Goal: Check status: Check status

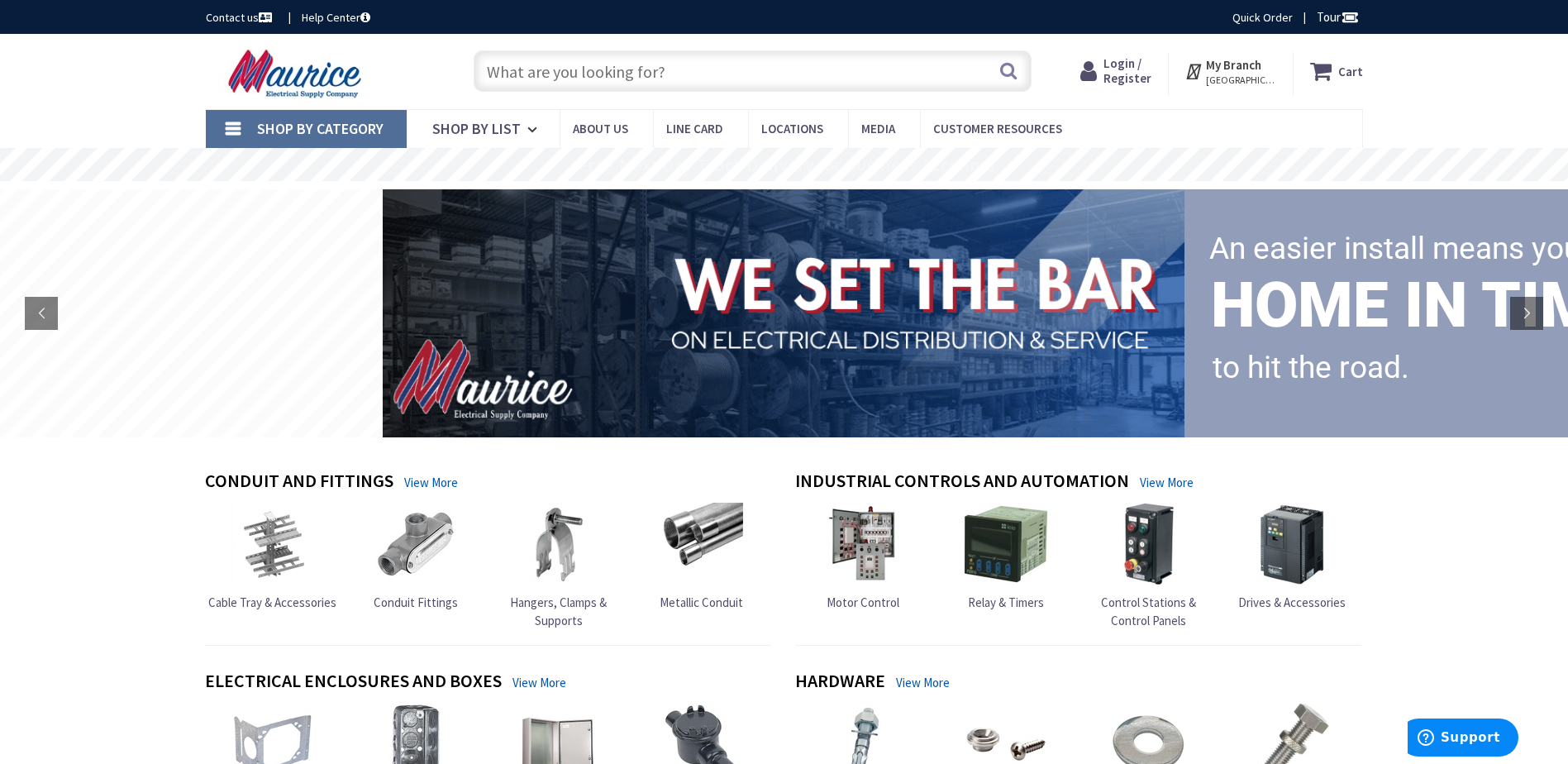
click at [1121, 70] on span "Login / Register" at bounding box center [1127, 70] width 48 height 31
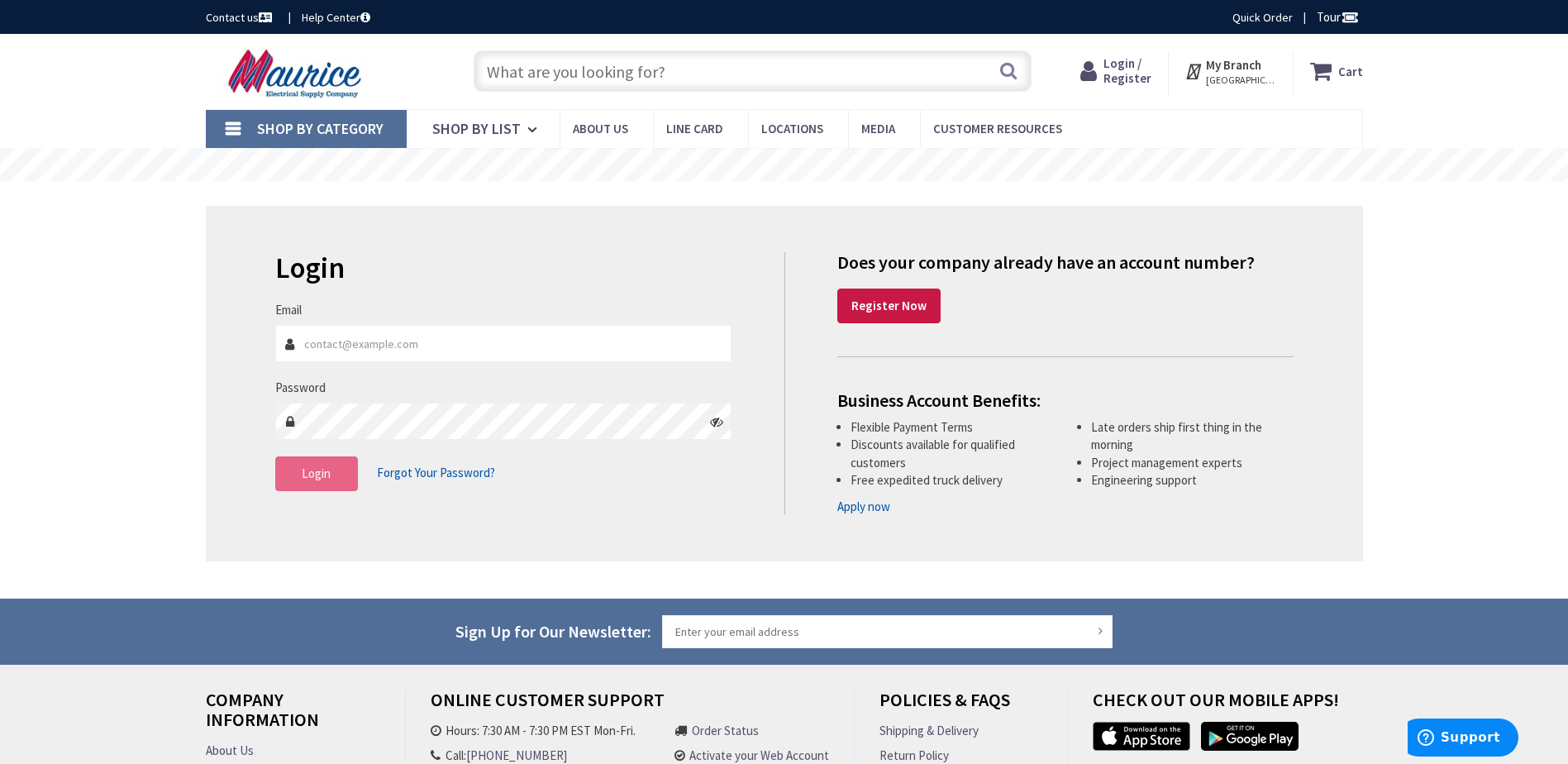
type input "walt.agnolutto@getmona.com"
click at [331, 467] on button "Login" at bounding box center [316, 473] width 83 height 34
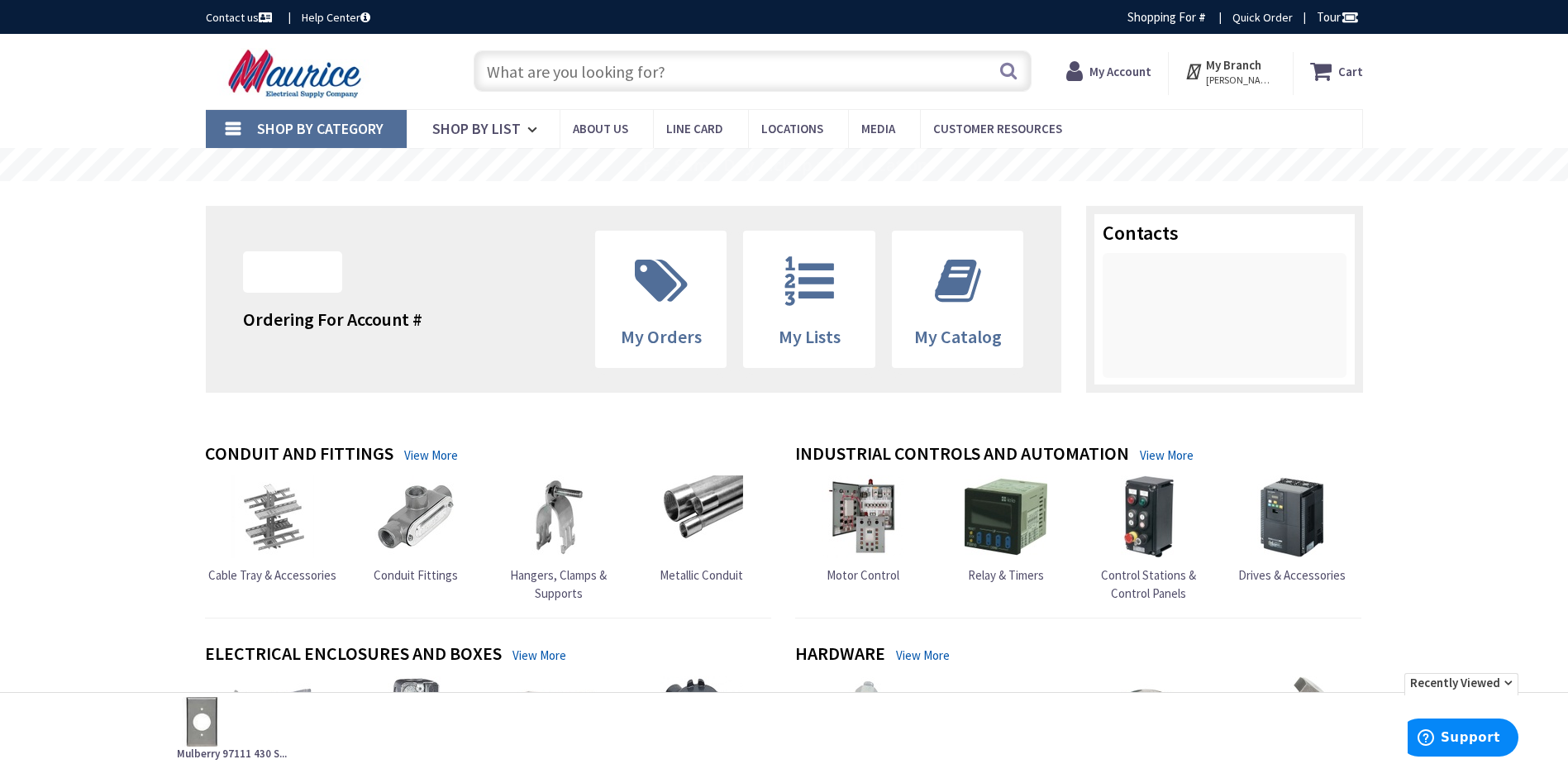
click at [1120, 76] on strong "My Account" at bounding box center [1120, 71] width 62 height 16
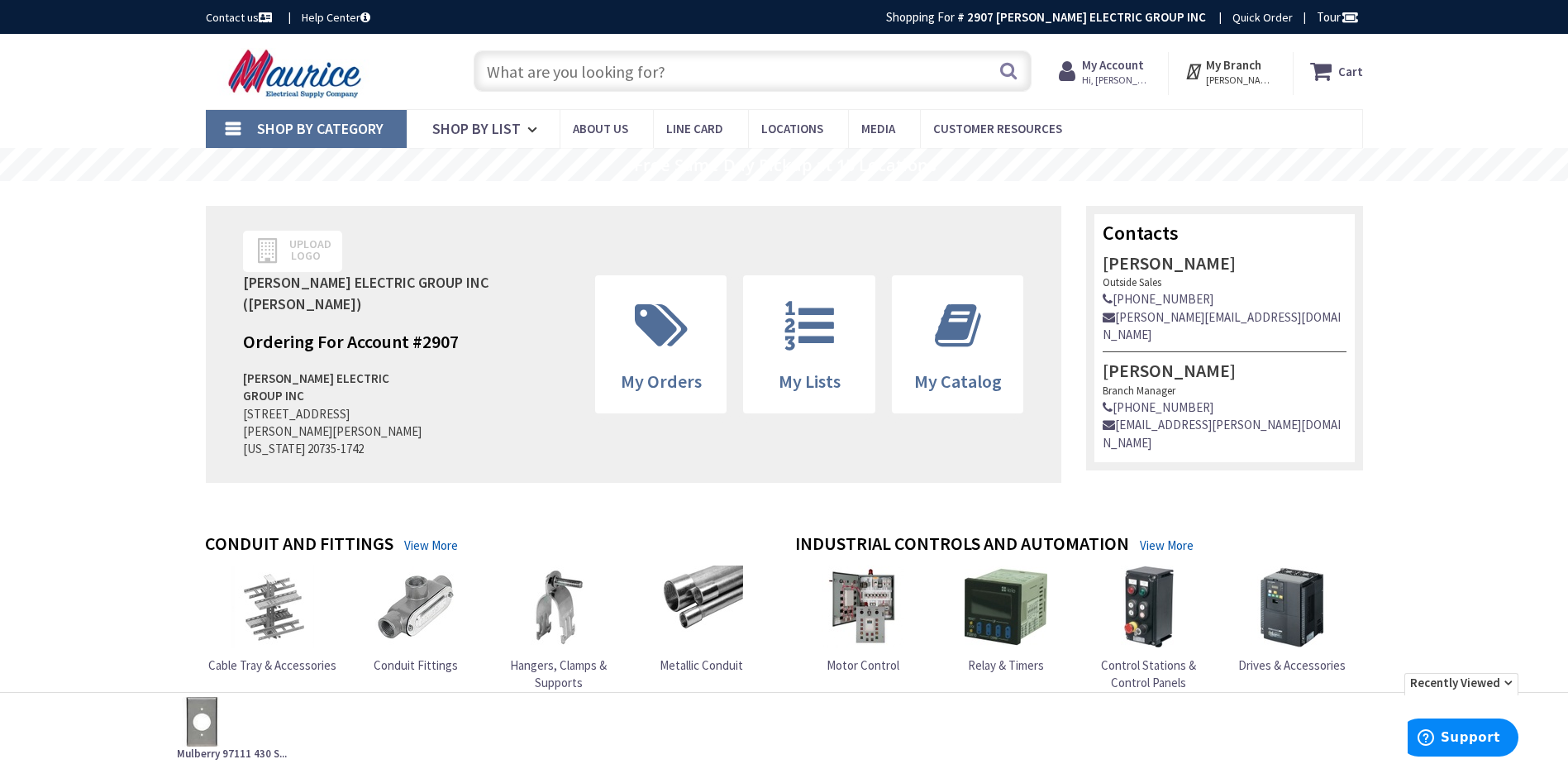
click at [1119, 75] on span "Hi, Walt" at bounding box center [1117, 80] width 70 height 13
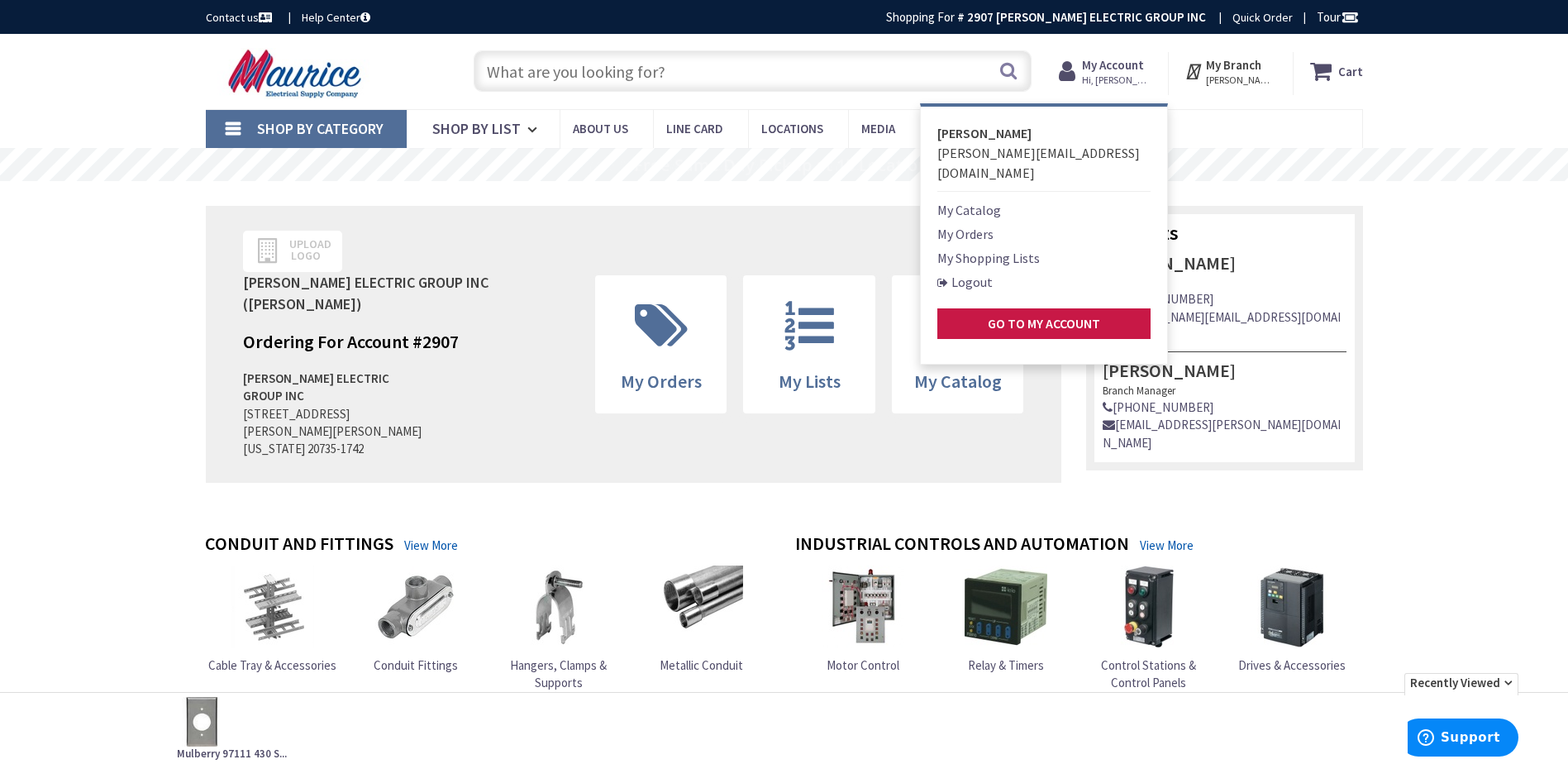
click at [991, 224] on link "My Orders" at bounding box center [965, 234] width 56 height 20
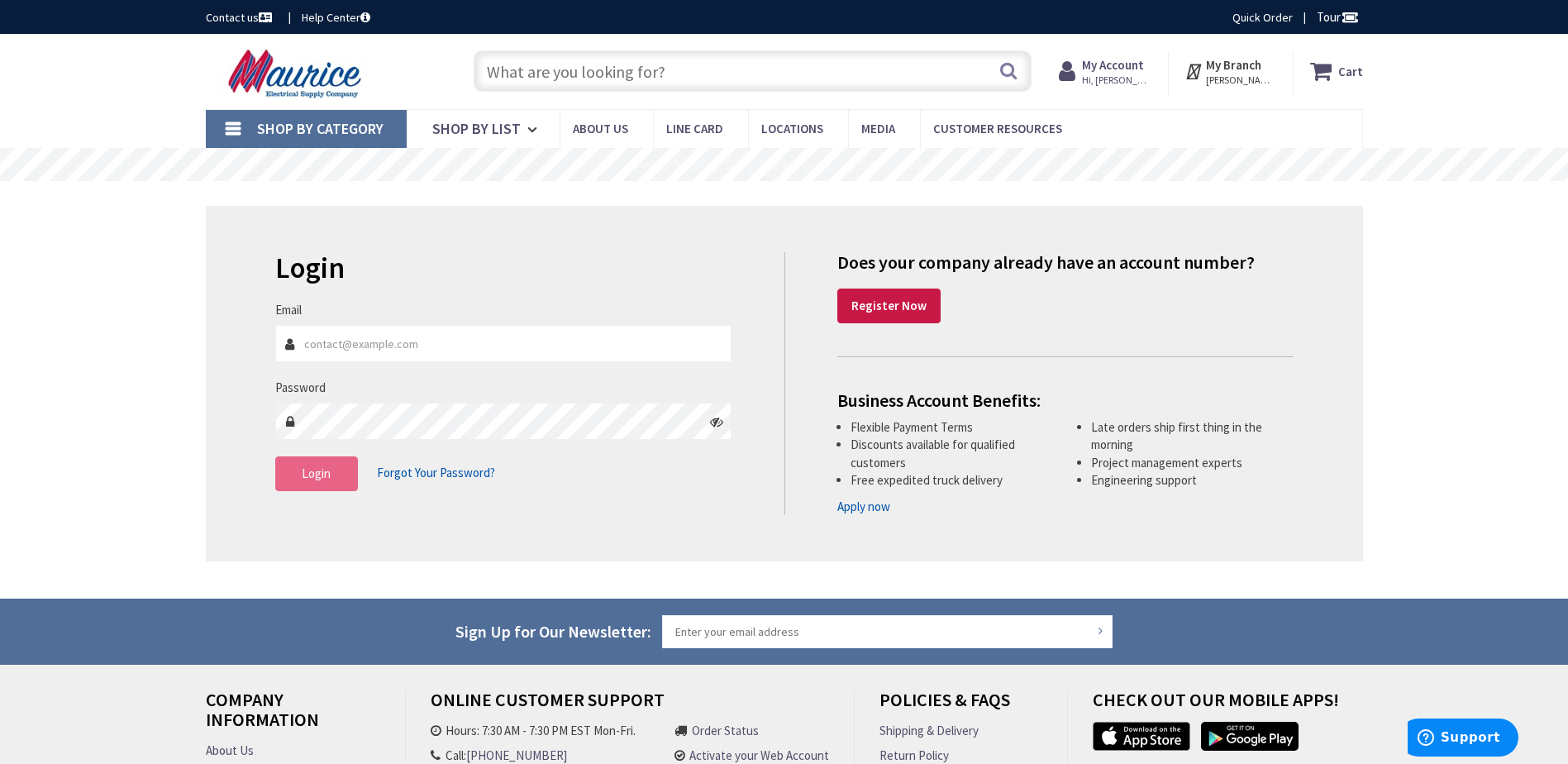
type input "walt.agnolutto@getmona.com"
click at [305, 477] on span "Login" at bounding box center [316, 473] width 29 height 16
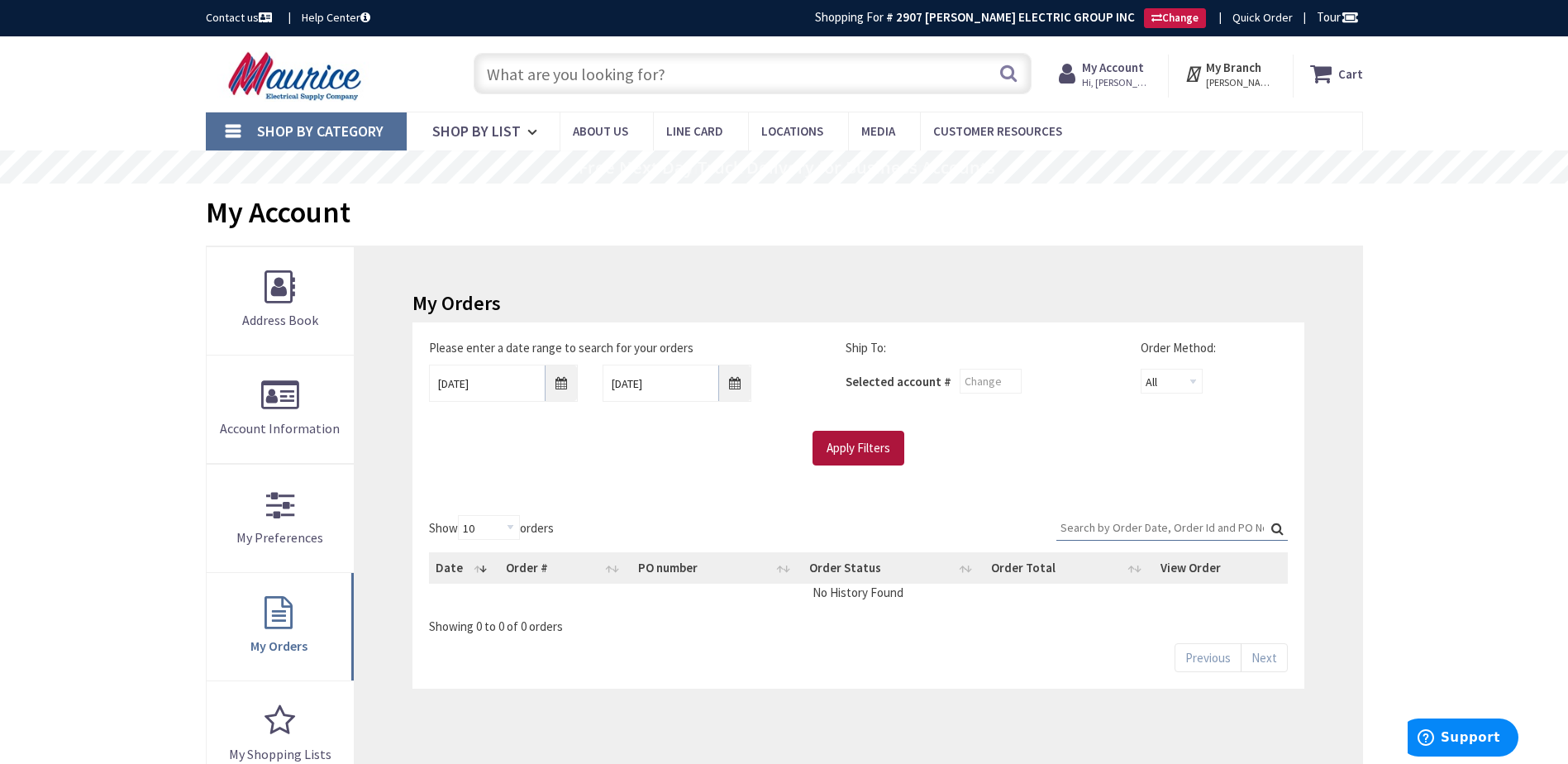
click at [867, 443] on input "Apply Filters" at bounding box center [858, 447] width 91 height 34
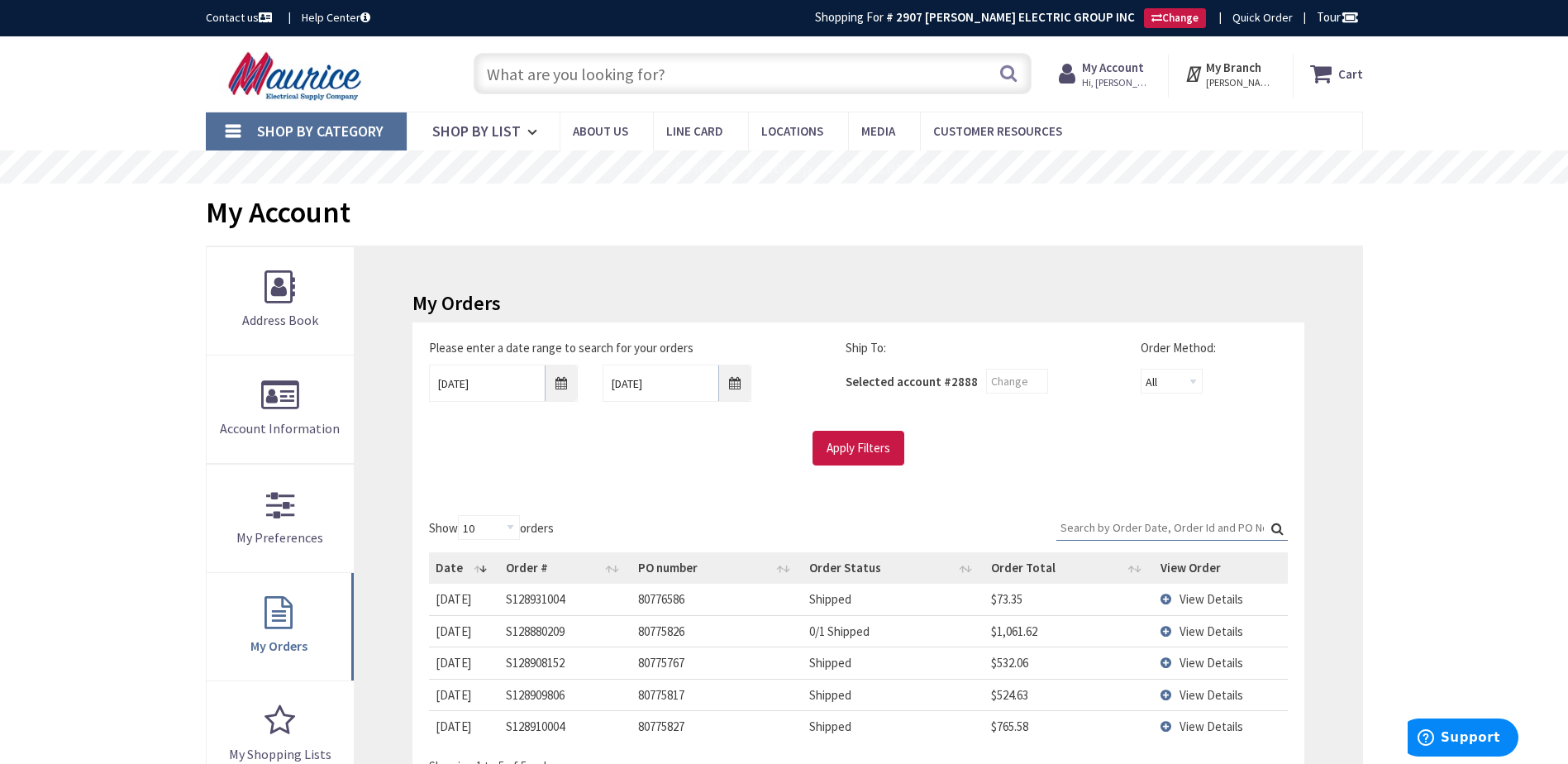
click at [1185, 593] on span "View Details" at bounding box center [1211, 599] width 63 height 16
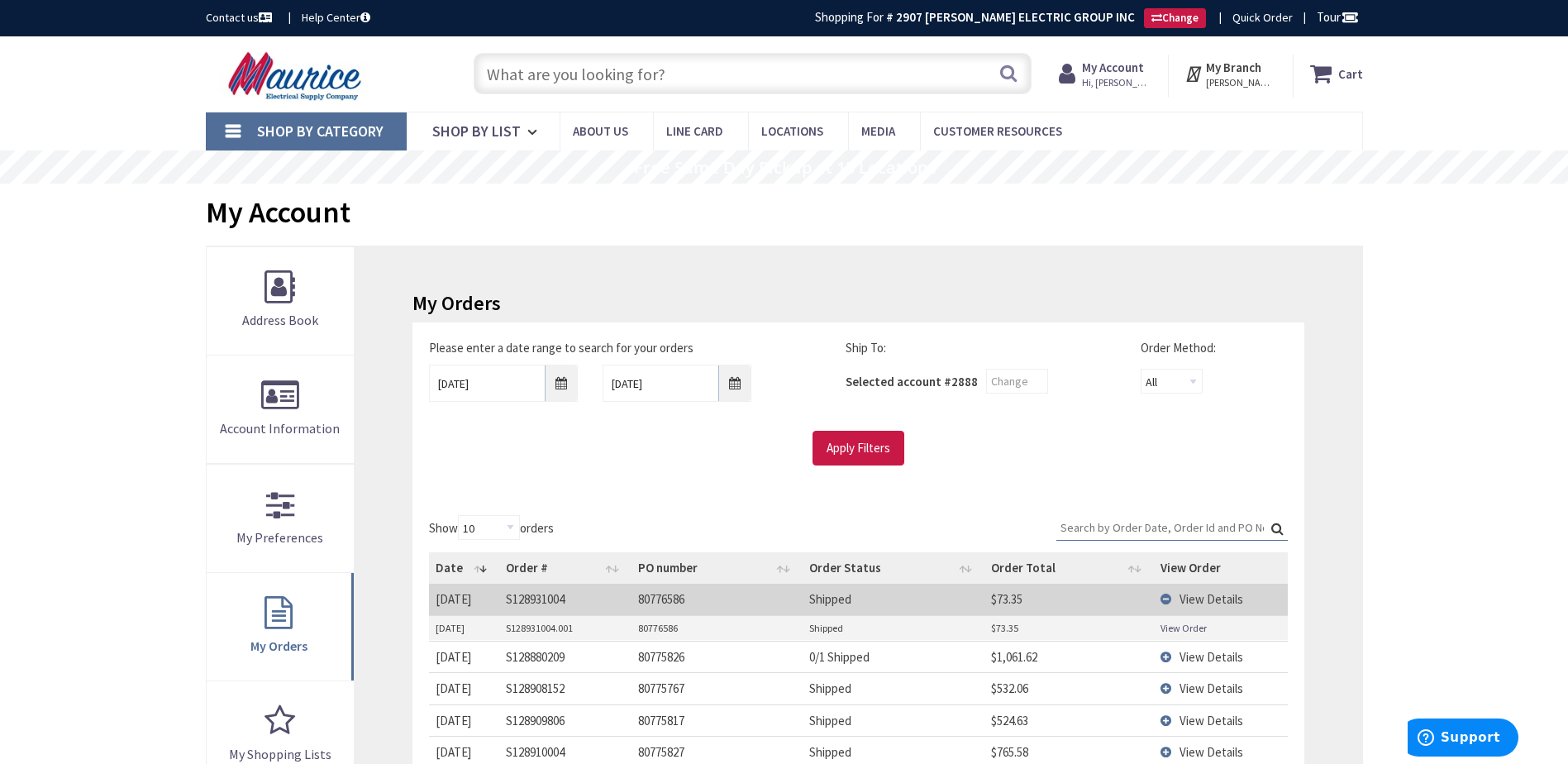
click at [1168, 626] on link "View Order" at bounding box center [1183, 628] width 47 height 14
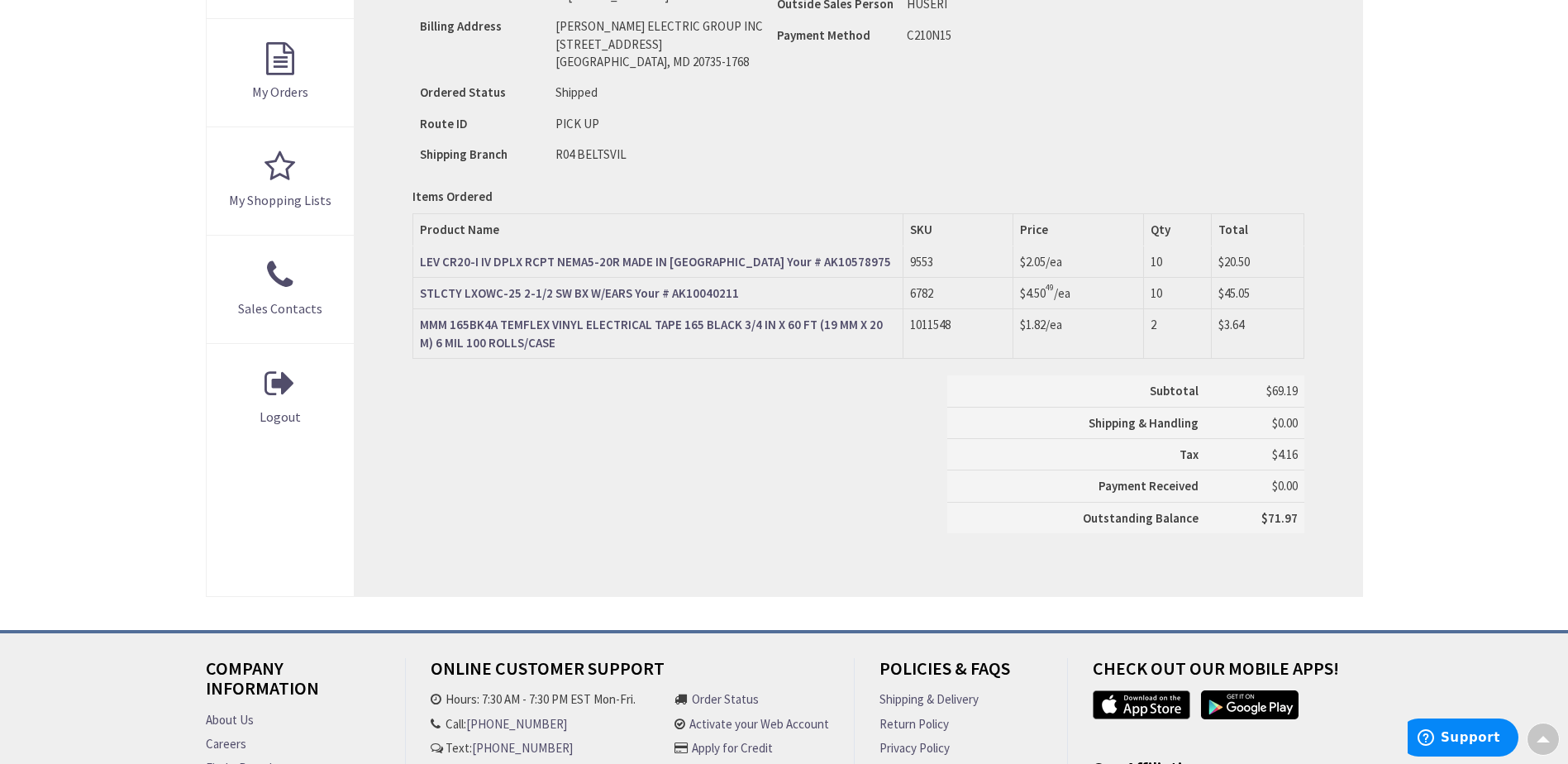
scroll to position [554, 0]
drag, startPoint x: 411, startPoint y: 254, endPoint x: 573, endPoint y: 256, distance: 162.0
click at [573, 256] on div "Order Information Print This Page Order #S128931004.001 Ship-To Account # 2888 …" at bounding box center [857, 144] width 1006 height 905
drag, startPoint x: 570, startPoint y: 256, endPoint x: 931, endPoint y: 113, distance: 388.3
click at [931, 115] on td "Order Date [DATE] Ordered By [PERSON_NAME] Release Number Customer PO C210N15" at bounding box center [897, 18] width 255 height 306
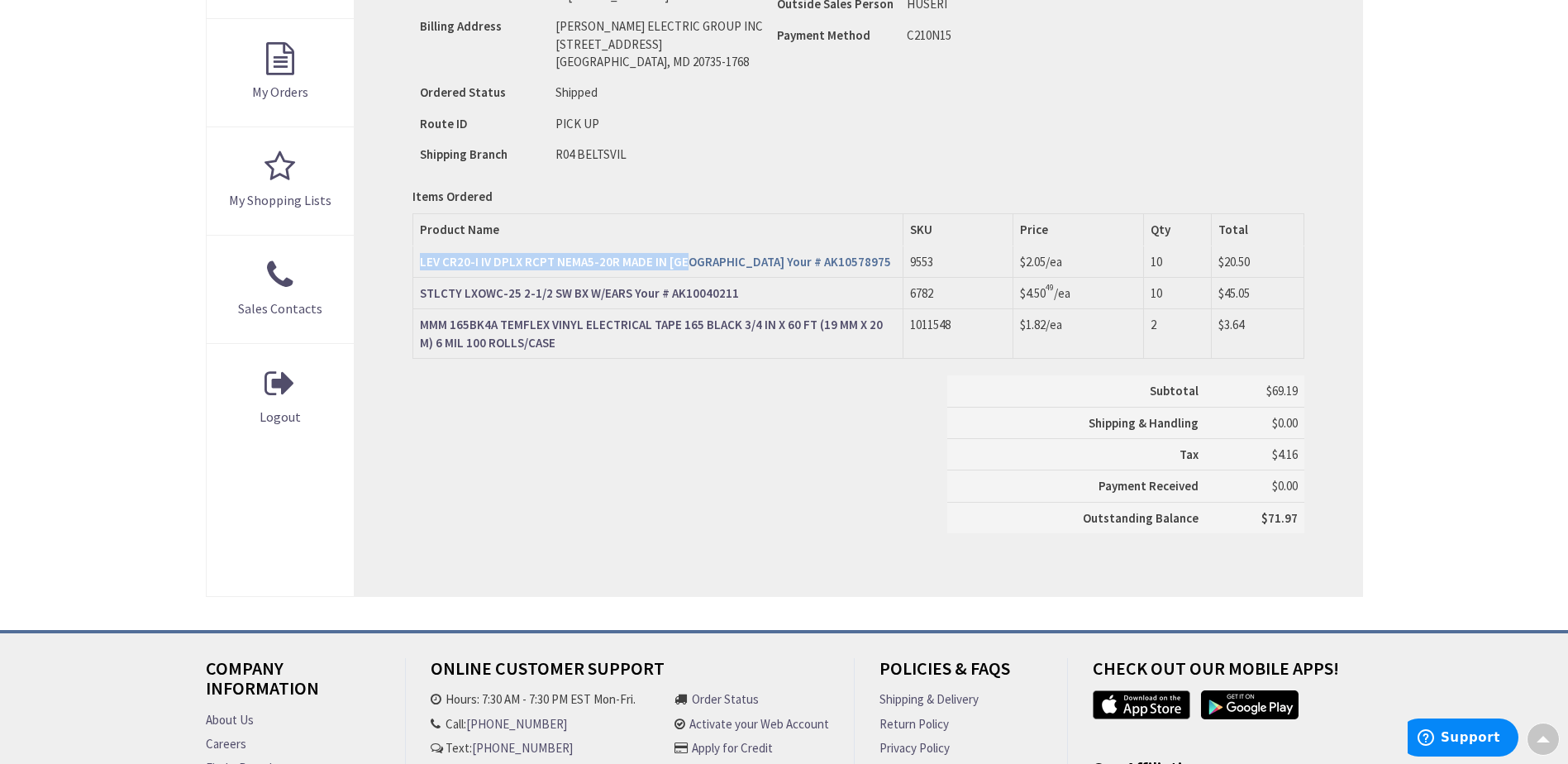
drag, startPoint x: 417, startPoint y: 255, endPoint x: 684, endPoint y: 259, distance: 267.0
click at [685, 258] on td "LEV CR20-I IV DPLX RCPT NEMA5-20R MADE IN [GEOGRAPHIC_DATA] Your # AK10578975" at bounding box center [658, 262] width 490 height 32
copy strong "LEV CR20-I IV DPLX RCPT NEMA5-20R MADE IN [GEOGRAPHIC_DATA]"
drag, startPoint x: 417, startPoint y: 293, endPoint x: 625, endPoint y: 298, distance: 208.1
click at [625, 298] on td "STLCTY LXOWC-25 2-1/2 SW BX W/EARS Your # AK10040211" at bounding box center [658, 293] width 490 height 32
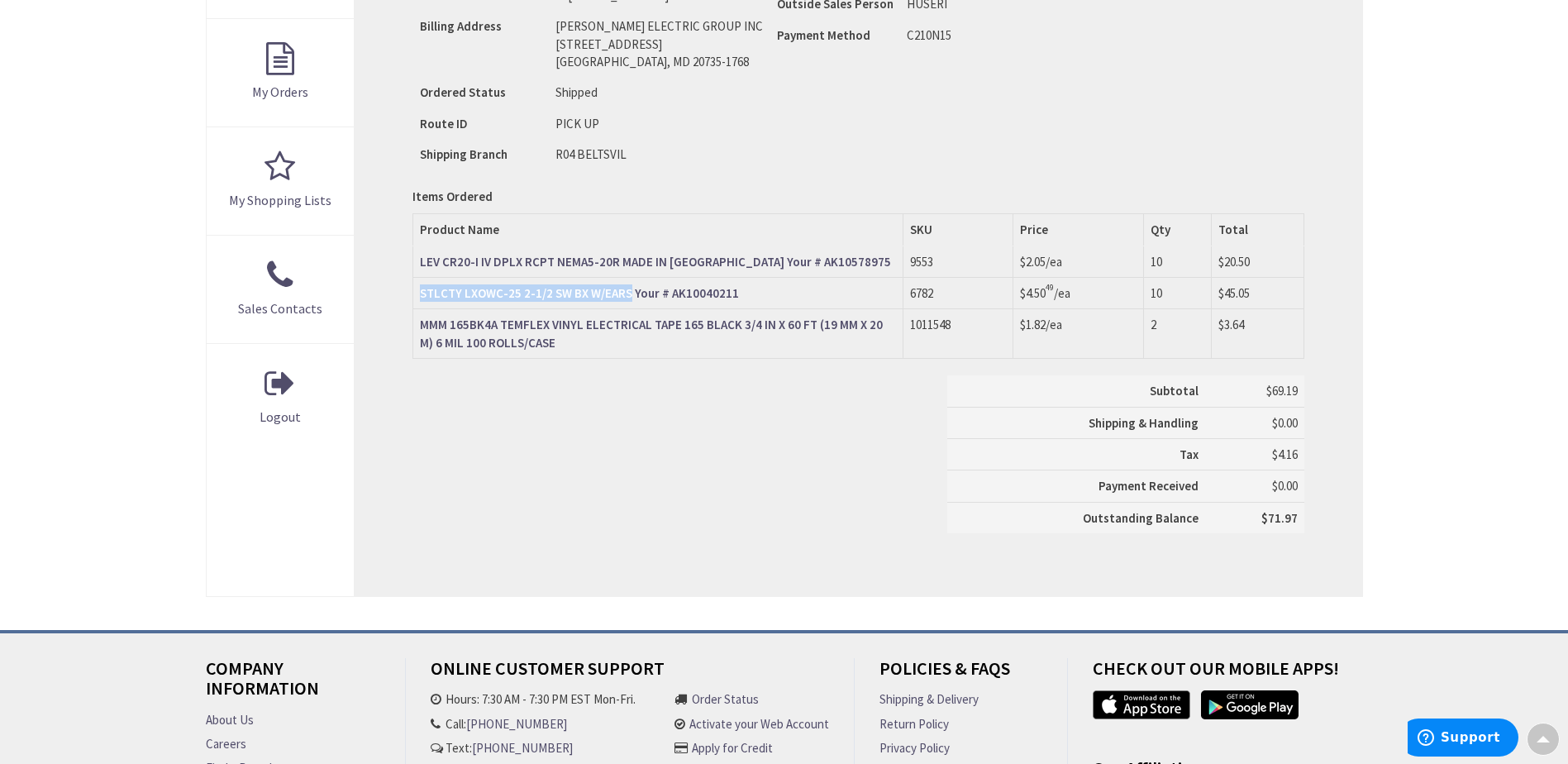
copy strong "STLCTY LXOWC-25 2-1/2 SW BX W/EARS"
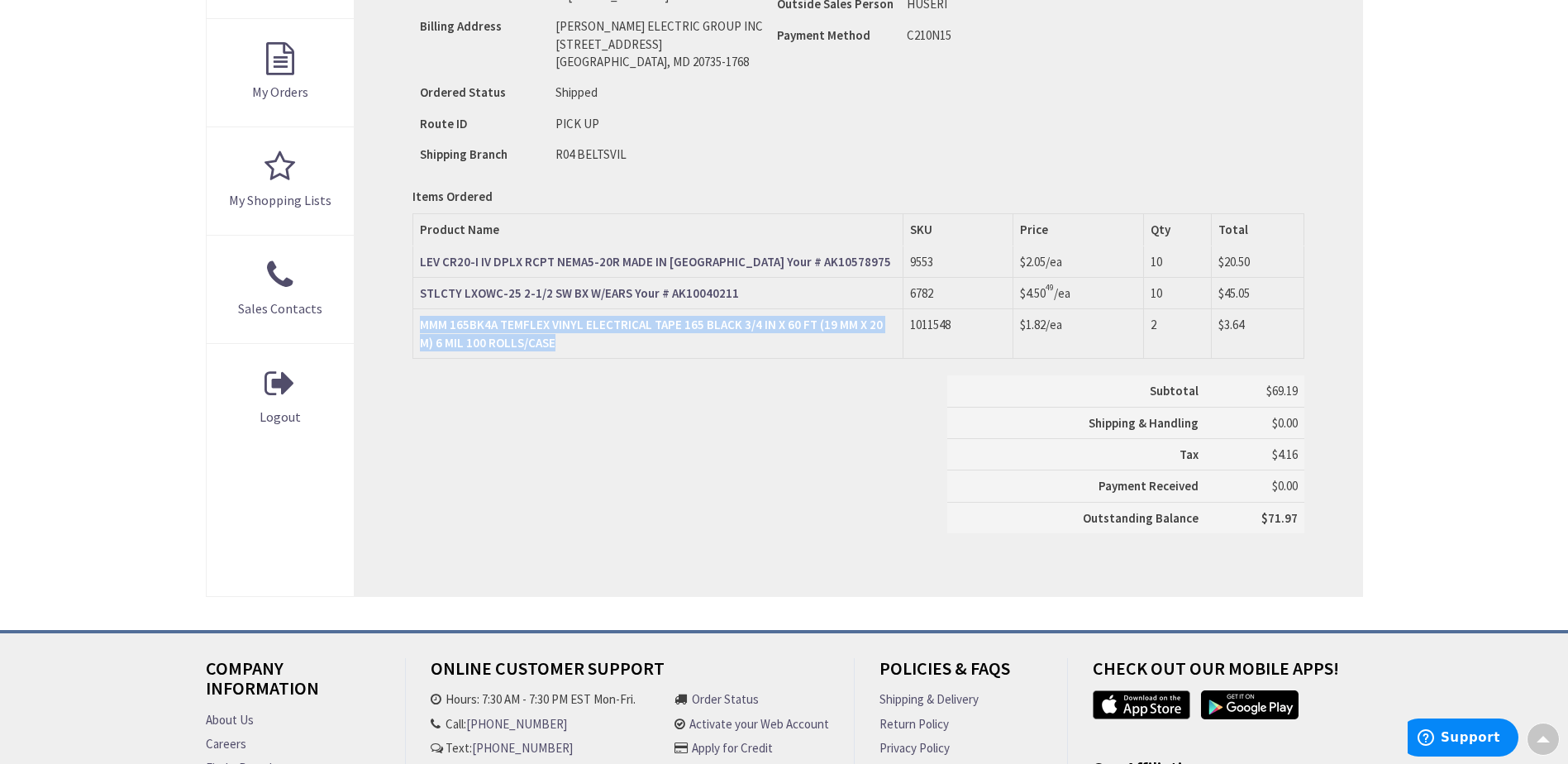
drag, startPoint x: 416, startPoint y: 318, endPoint x: 542, endPoint y: 338, distance: 127.6
click at [542, 338] on td "MMM 165BK4A TEMFLEX VINYL ELECTRICAL TAPE 165 BLACK 3/4 IN X 60 FT (19 MM X 20 …" at bounding box center [658, 334] width 490 height 49
copy strong "MMM 165BK4A TEMFLEX VINYL ELECTRICAL TAPE 165 BLACK 3/4 IN X 60 FT (19 MM X 20 …"
